Goal: Information Seeking & Learning: Learn about a topic

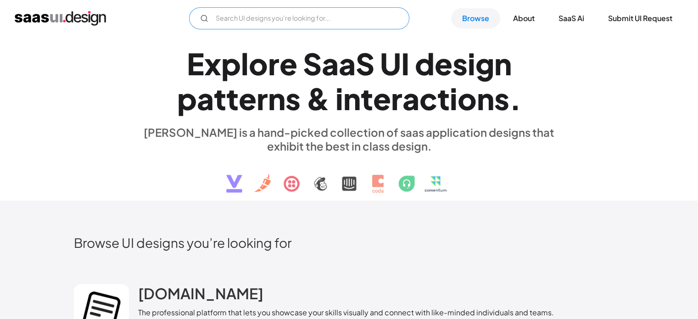
click at [333, 16] on input "Email Form" at bounding box center [299, 18] width 220 height 22
type input "product listing"
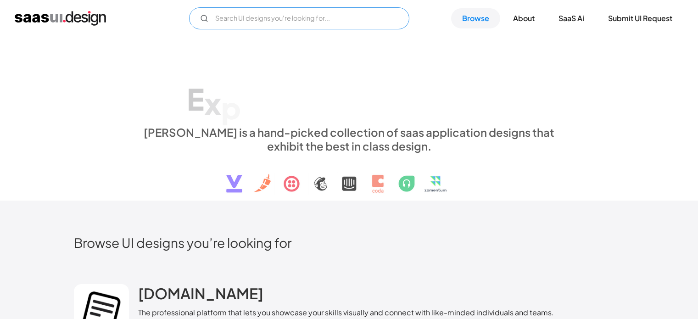
drag, startPoint x: 0, startPoint y: 0, endPoint x: 252, endPoint y: 24, distance: 253.5
click at [252, 24] on input "Email Form" at bounding box center [299, 18] width 220 height 22
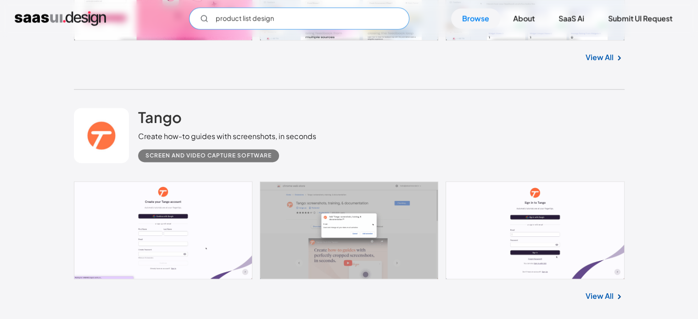
scroll to position [1392, 0]
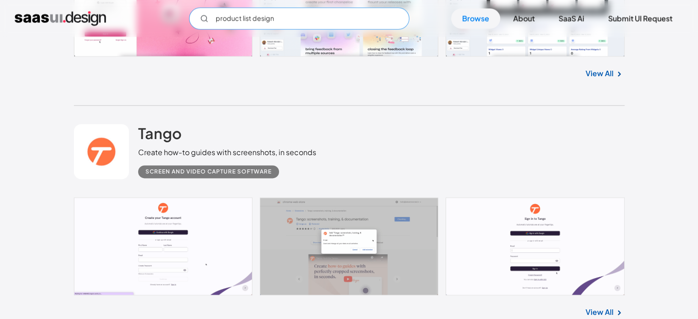
type input "product list design"
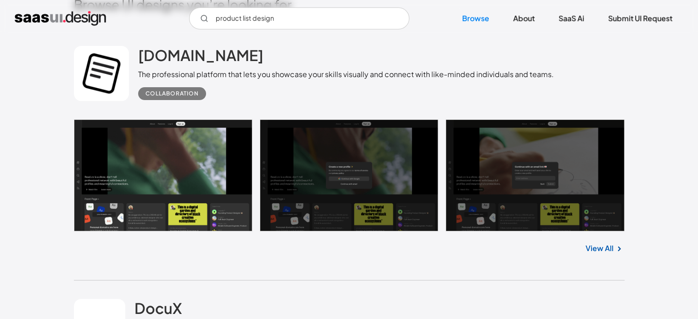
scroll to position [214, 0]
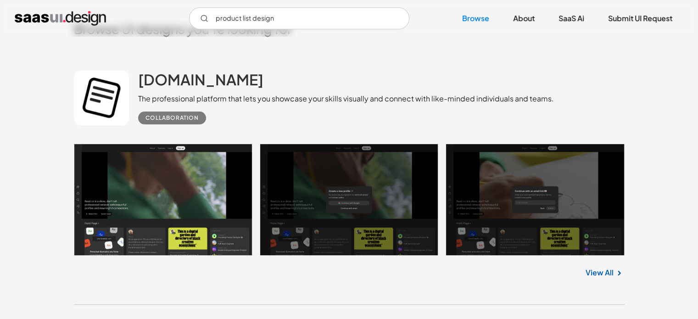
drag, startPoint x: 240, startPoint y: 209, endPoint x: 255, endPoint y: 209, distance: 15.6
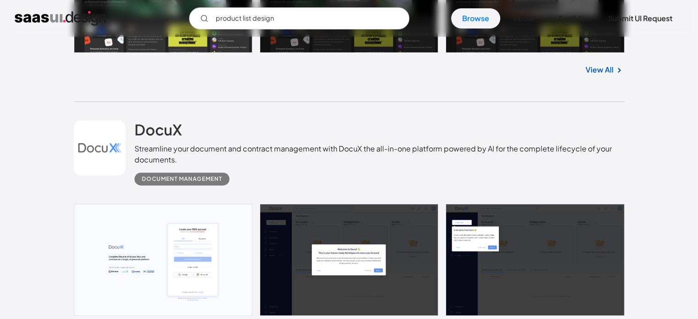
scroll to position [428, 0]
